Goal: Task Accomplishment & Management: Manage account settings

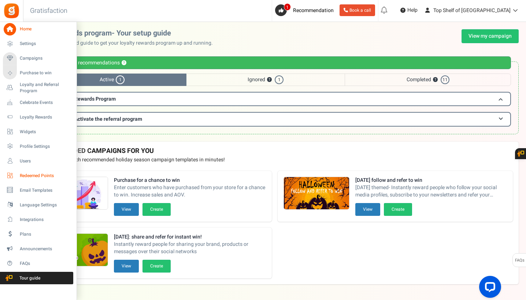
click at [29, 177] on span "Redeemed Points" at bounding box center [45, 176] width 51 height 6
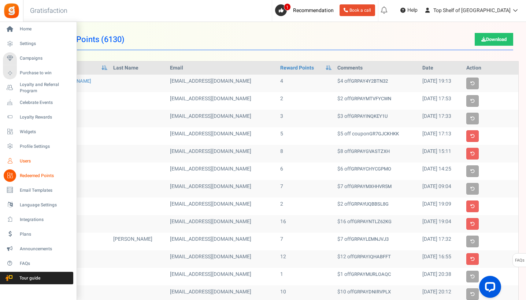
click at [10, 158] on icon at bounding box center [10, 161] width 12 height 12
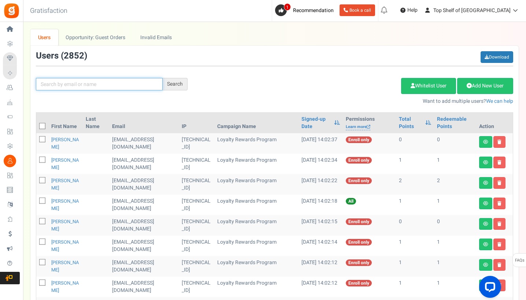
click at [95, 85] on input "text" at bounding box center [99, 84] width 127 height 12
type input "kauri"
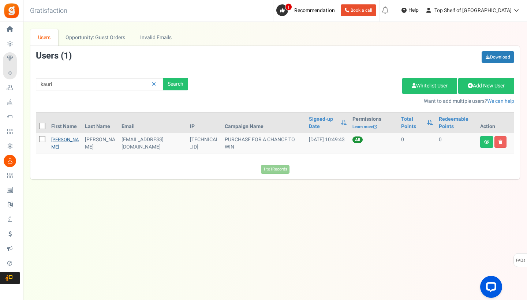
click at [58, 138] on link "[PERSON_NAME]" at bounding box center [65, 143] width 28 height 14
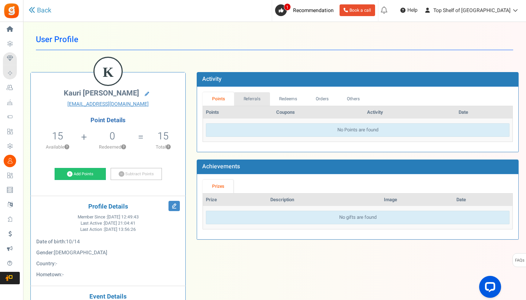
click at [261, 99] on link "Referrals" at bounding box center [252, 99] width 36 height 14
click at [278, 99] on link "Redeems" at bounding box center [288, 99] width 37 height 14
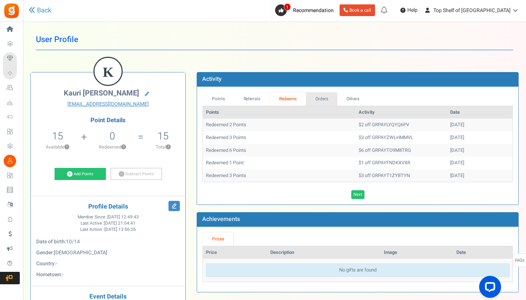
click at [322, 102] on link "Orders" at bounding box center [321, 99] width 31 height 14
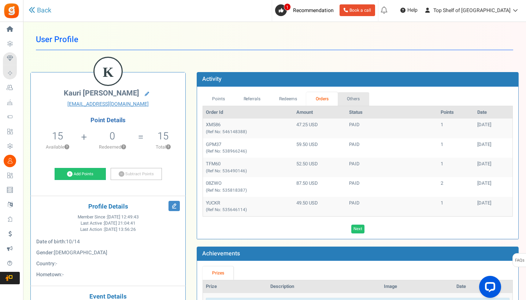
click at [350, 103] on link "Others" at bounding box center [352, 99] width 31 height 14
